Goal: Information Seeking & Learning: Understand process/instructions

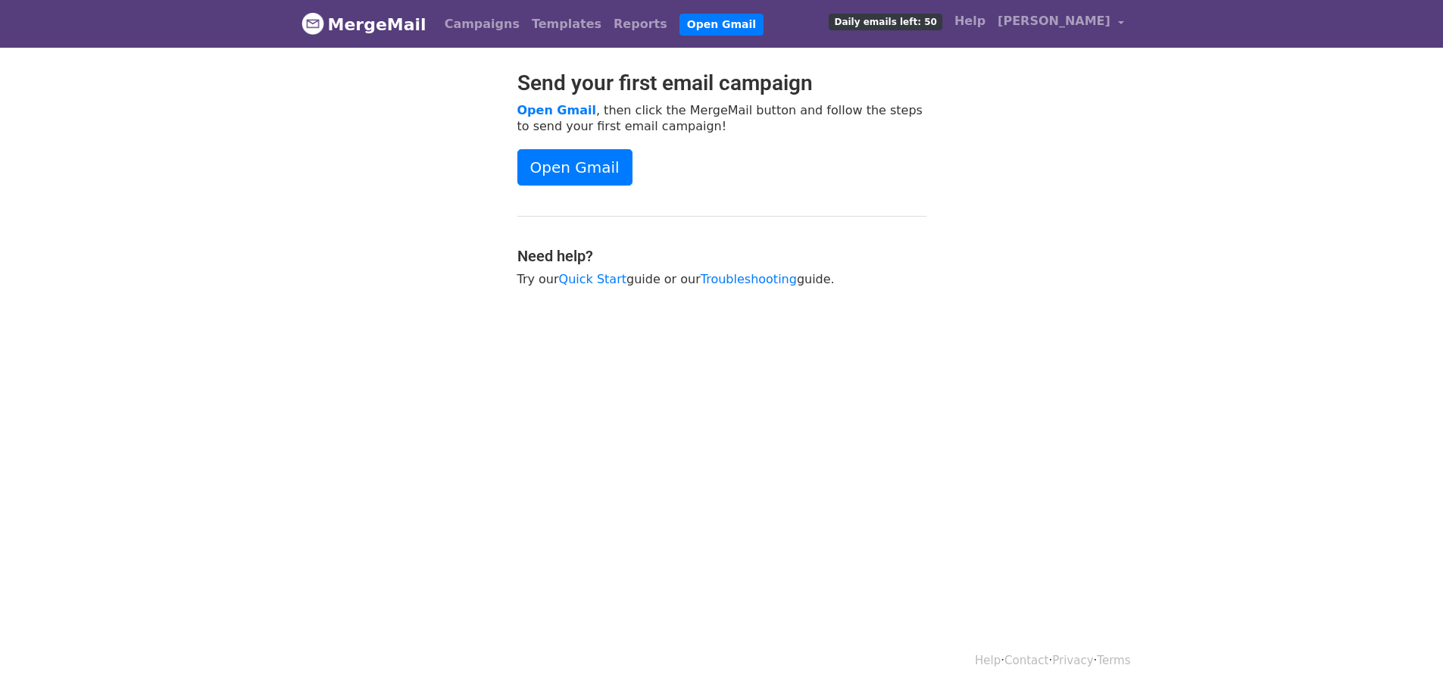
drag, startPoint x: 820, startPoint y: 283, endPoint x: 455, endPoint y: 230, distance: 369.0
click at [455, 230] on div "Send your first email campaign Open Gmail , then click the MergeMail button and…" at bounding box center [722, 186] width 864 height 232
click at [697, 247] on h4 "Need help?" at bounding box center [721, 256] width 409 height 18
click at [502, 229] on div at bounding box center [398, 186] width 216 height 232
drag, startPoint x: 517, startPoint y: 216, endPoint x: 895, endPoint y: 298, distance: 386.8
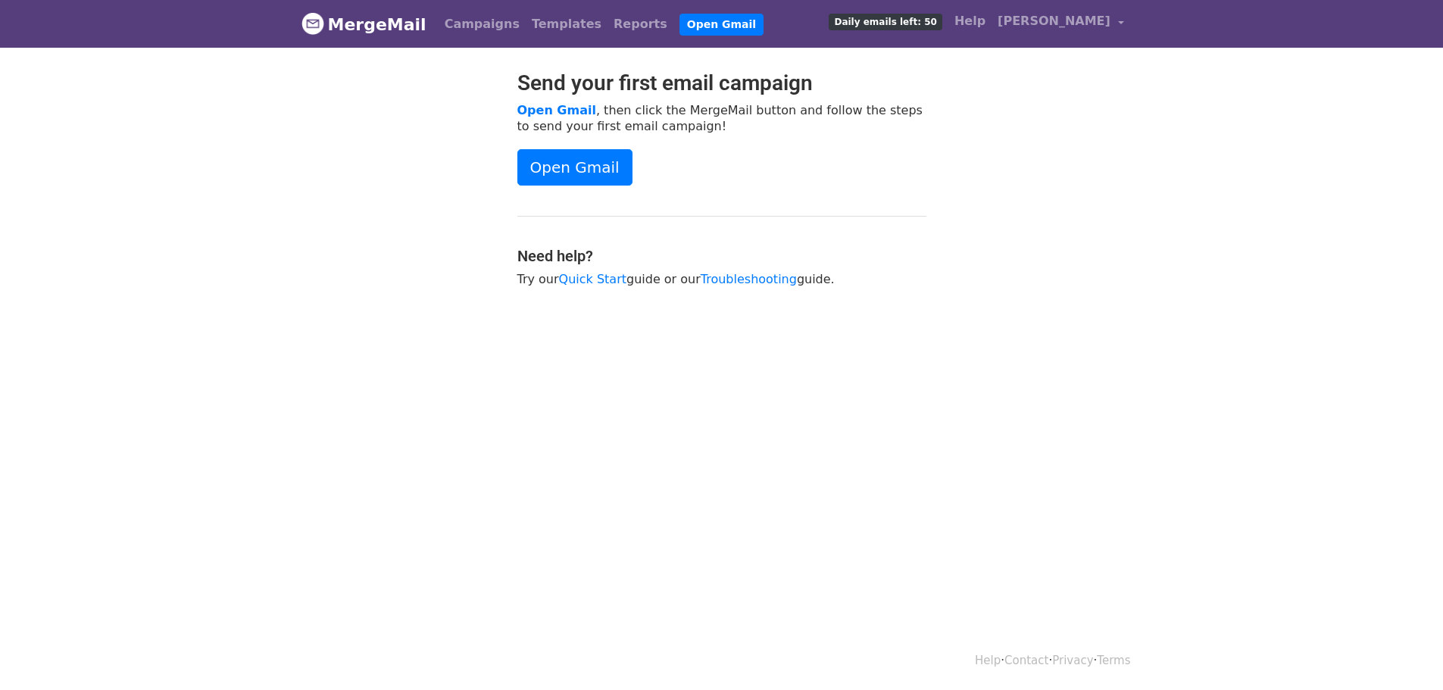
click at [895, 298] on div "Send your first email campaign Open Gmail , then click the MergeMail button and…" at bounding box center [722, 186] width 432 height 232
drag, startPoint x: 886, startPoint y: 288, endPoint x: 518, endPoint y: 215, distance: 375.3
click at [518, 215] on div "Send your first email campaign Open Gmail , then click the MergeMail button and…" at bounding box center [722, 186] width 432 height 232
click at [517, 216] on div "Send your first email campaign Open Gmail , then click the MergeMail button and…" at bounding box center [722, 186] width 432 height 232
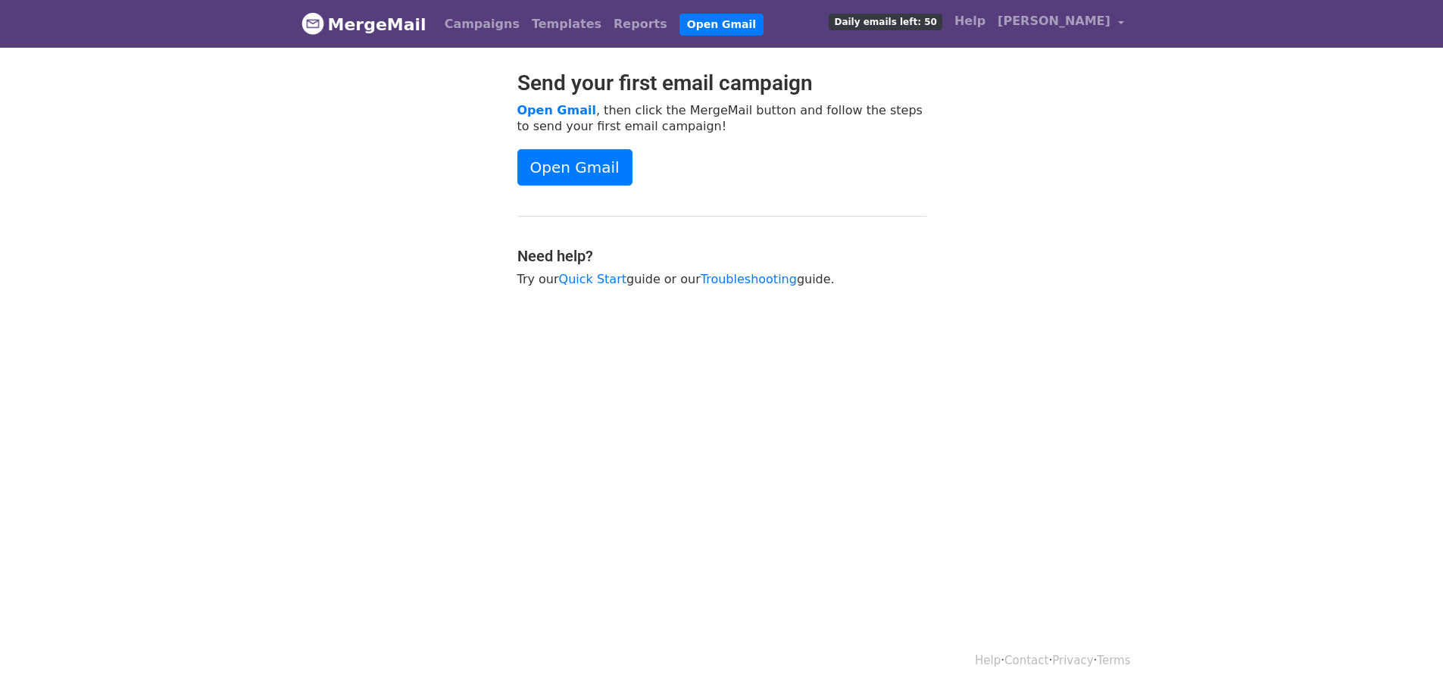
drag, startPoint x: 507, startPoint y: 223, endPoint x: 835, endPoint y: 273, distance: 331.8
click at [835, 273] on div "Send your first email campaign Open Gmail , then click the MergeMail button and…" at bounding box center [722, 186] width 432 height 232
click at [842, 283] on p "Try our Quick Start guide or our Troubleshooting guide." at bounding box center [721, 279] width 409 height 16
drag, startPoint x: 841, startPoint y: 282, endPoint x: 520, endPoint y: 215, distance: 328.1
click at [520, 215] on div "Send your first email campaign Open Gmail , then click the MergeMail button and…" at bounding box center [722, 186] width 432 height 232
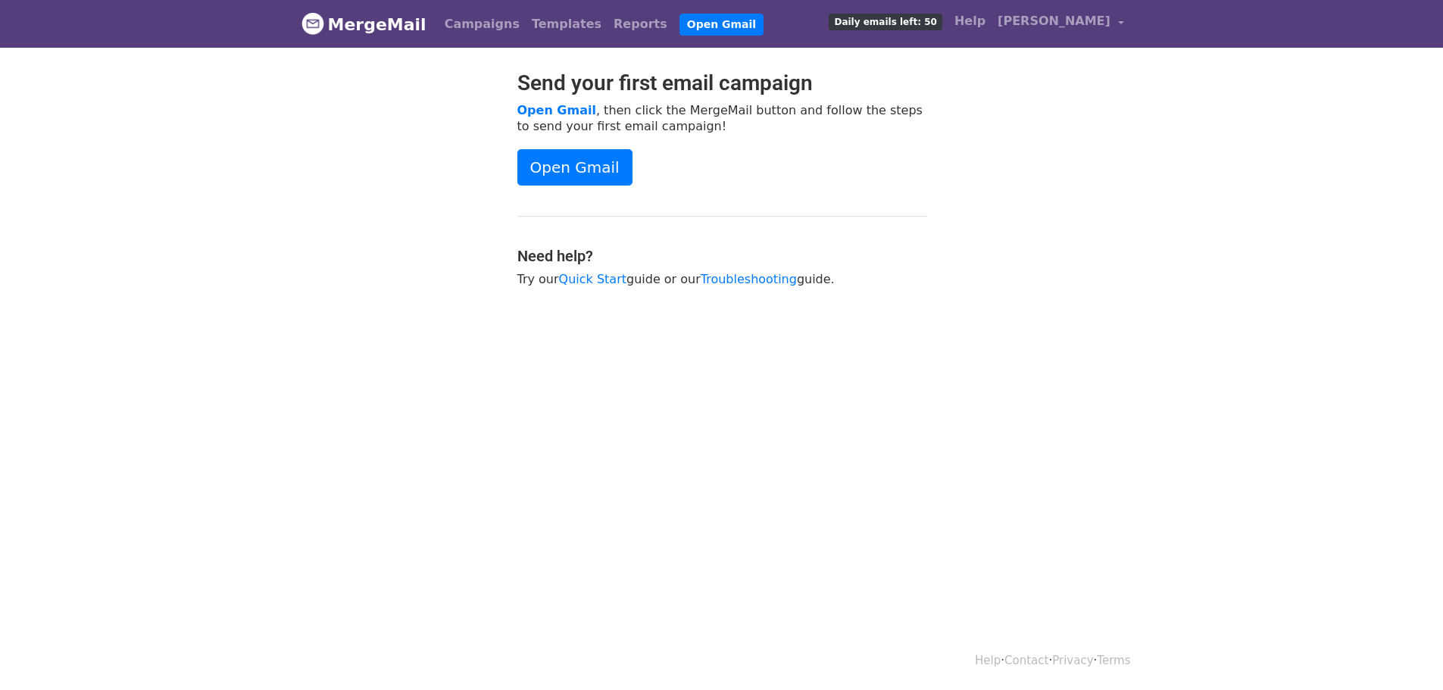
click at [460, 233] on div at bounding box center [398, 186] width 216 height 232
click at [567, 165] on link "Open Gmail" at bounding box center [574, 167] width 115 height 36
